Goal: Information Seeking & Learning: Check status

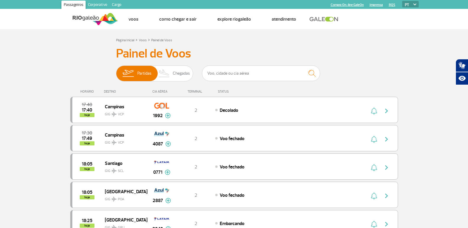
click at [243, 54] on h3 "Painel de Voos" at bounding box center [234, 53] width 236 height 15
click at [242, 76] on input "text" at bounding box center [261, 74] width 118 height 16
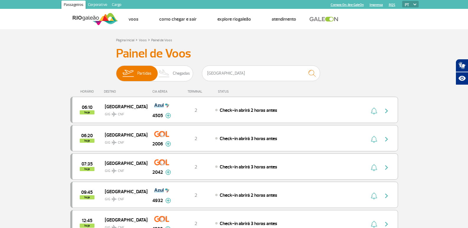
drag, startPoint x: 237, startPoint y: 75, endPoint x: 185, endPoint y: 76, distance: 52.3
click at [187, 81] on div "Partidas Chegadas [GEOGRAPHIC_DATA]" at bounding box center [234, 75] width 236 height 18
type input "c"
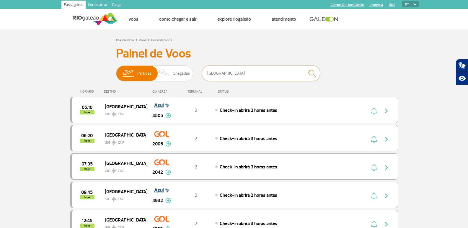
type input "[GEOGRAPHIC_DATA]"
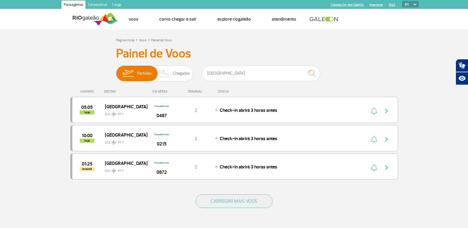
click at [369, 69] on div "Painel de Voos Partidas Chegadas [GEOGRAPHIC_DATA] 05:05 hoje [GEOGRAPHIC_DATA]…" at bounding box center [234, 116] width 328 height 141
drag, startPoint x: 225, startPoint y: 74, endPoint x: 170, endPoint y: 69, distance: 55.1
click at [171, 70] on div "Partidas Chegadas panama" at bounding box center [234, 75] width 236 height 18
click at [213, 44] on div "Página Inicial > Voos > Painel de Voos Painel de Voos Partidas Chegadas 05:05 h…" at bounding box center [234, 135] width 337 height 198
click at [180, 73] on span "Chegadas" at bounding box center [181, 73] width 17 height 15
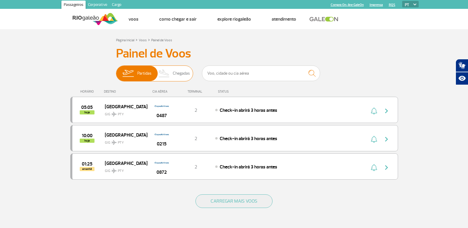
click at [116, 71] on input "Partidas Chegadas" at bounding box center [116, 71] width 0 height 0
